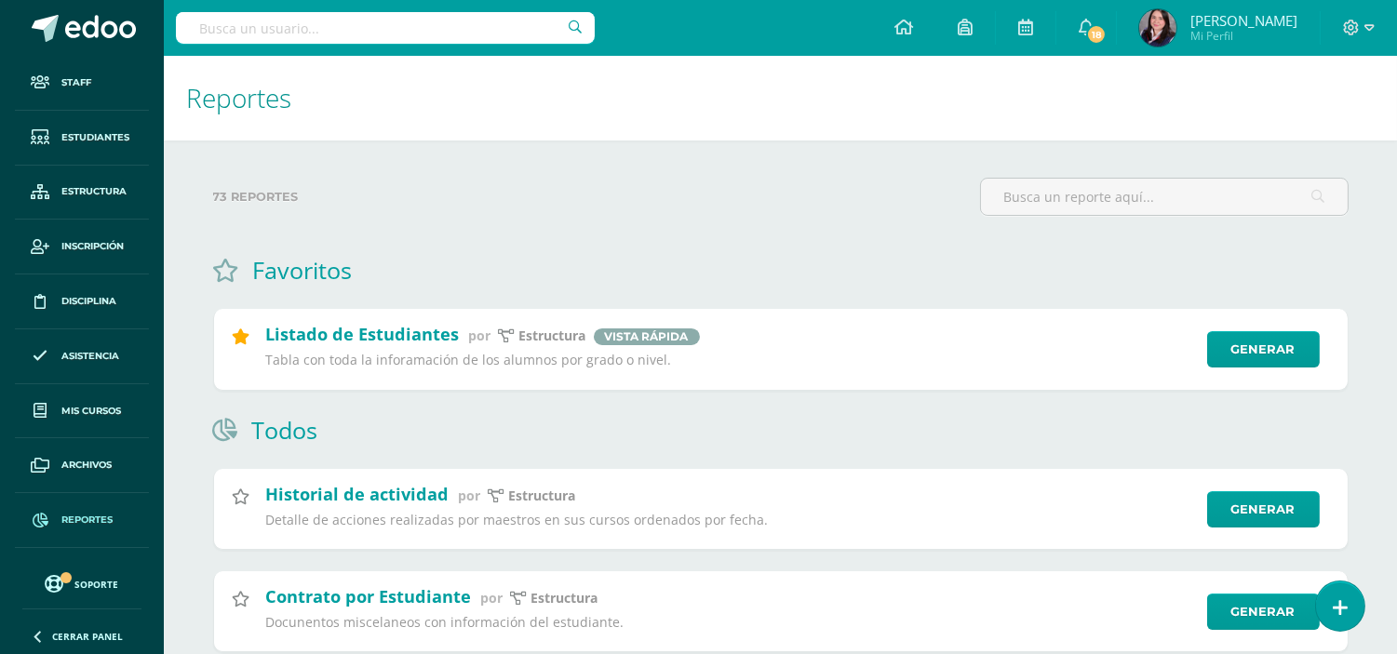
click at [380, 31] on input "text" at bounding box center [385, 28] width 419 height 32
type input "o"
type input "[MEDICAL_DATA][PERSON_NAME]"
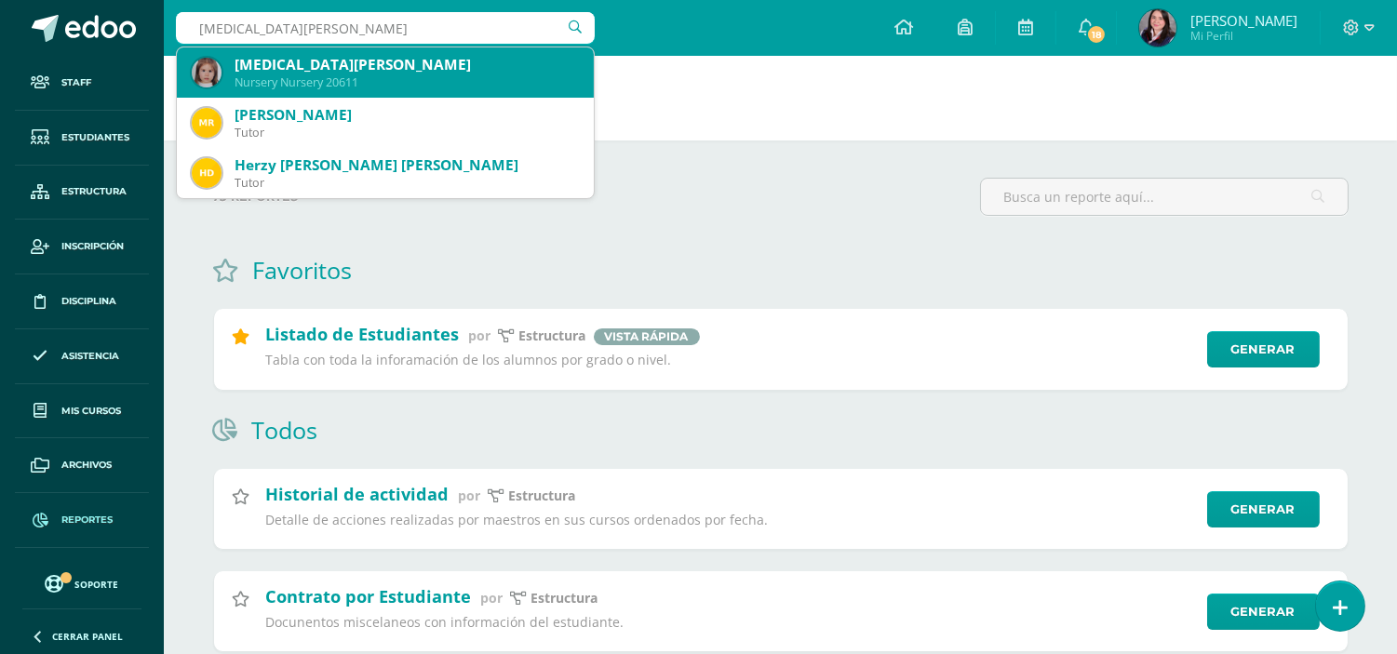
click at [302, 75] on div "Nursery Nursery 20611" at bounding box center [407, 82] width 344 height 16
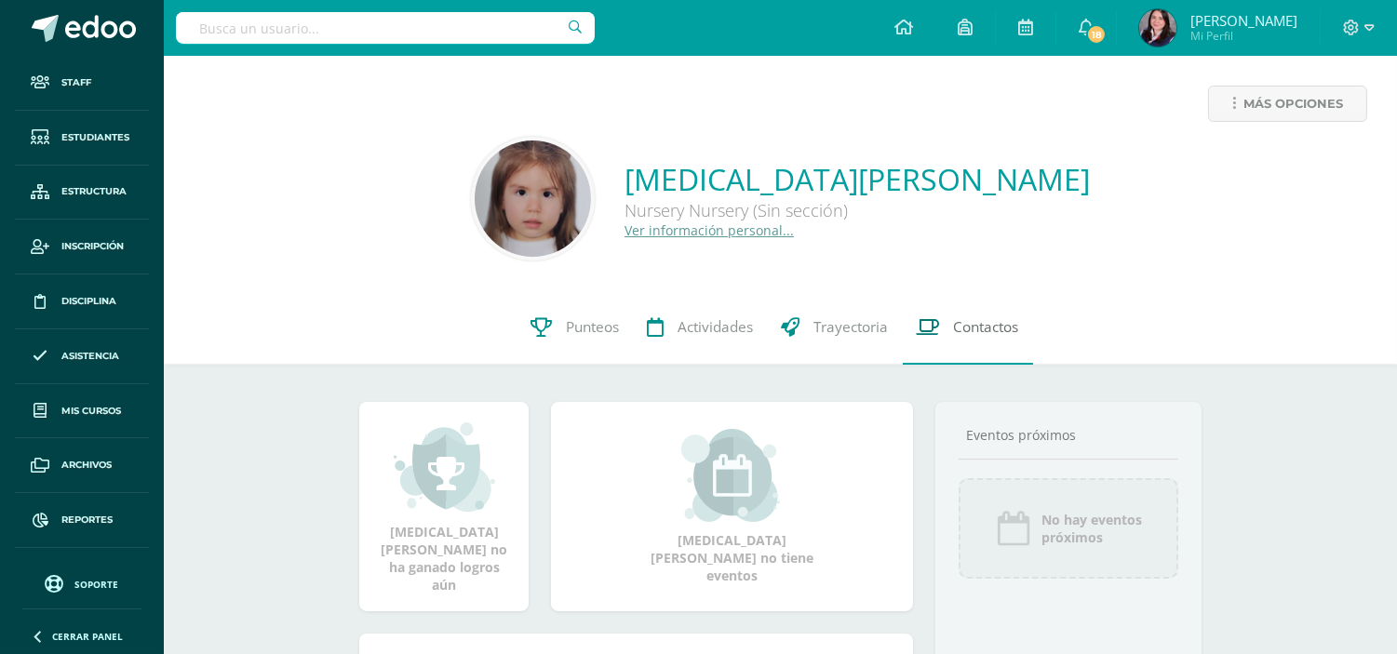
click at [954, 320] on span "Contactos" at bounding box center [986, 327] width 65 height 20
